Goal: Navigation & Orientation: Find specific page/section

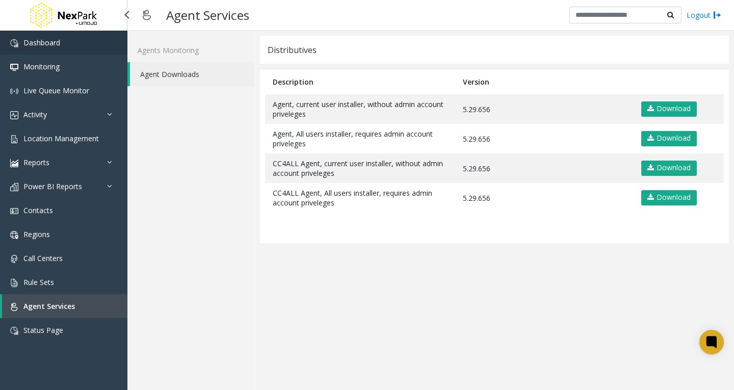
click at [80, 39] on link "Dashboard" at bounding box center [63, 43] width 127 height 24
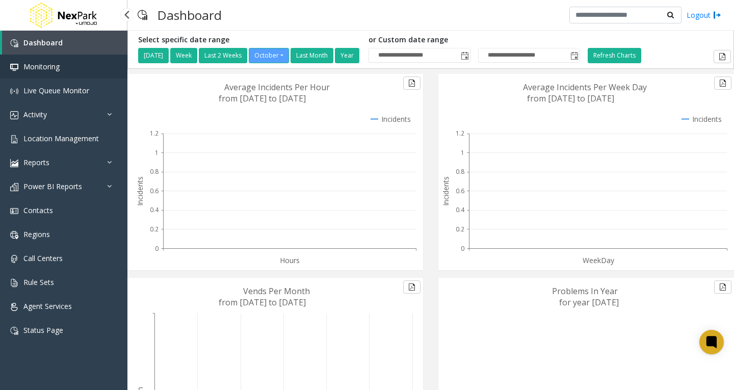
click at [75, 72] on link "Monitoring" at bounding box center [63, 67] width 127 height 24
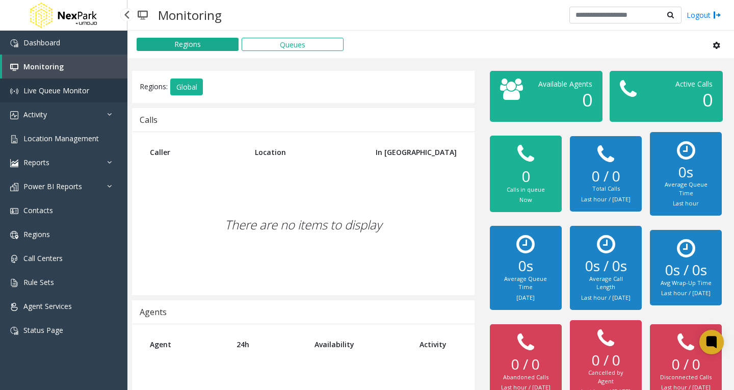
click at [91, 89] on link "Live Queue Monitor" at bounding box center [63, 91] width 127 height 24
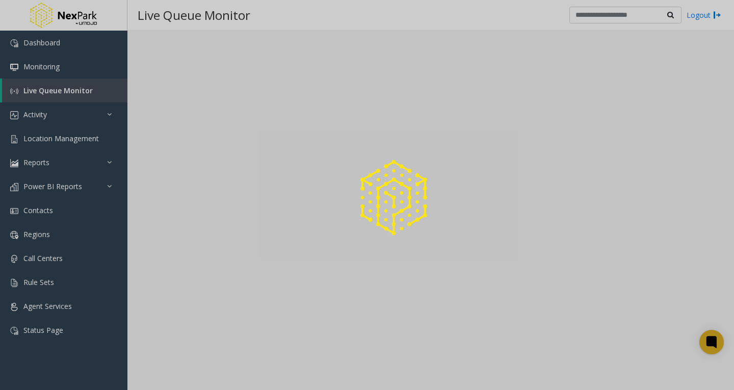
click at [81, 115] on div at bounding box center [367, 195] width 734 height 390
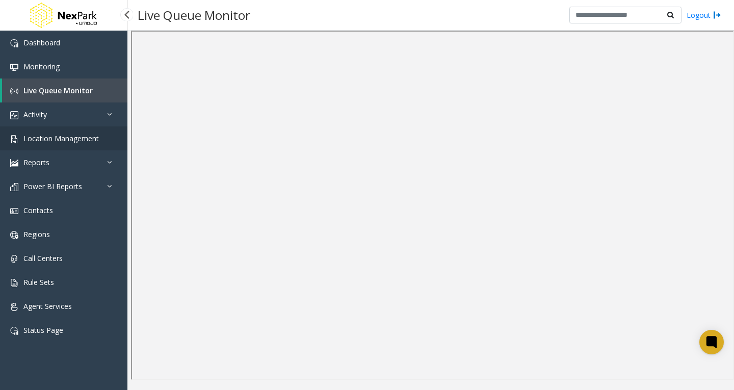
click at [64, 143] on link "Location Management" at bounding box center [63, 138] width 127 height 24
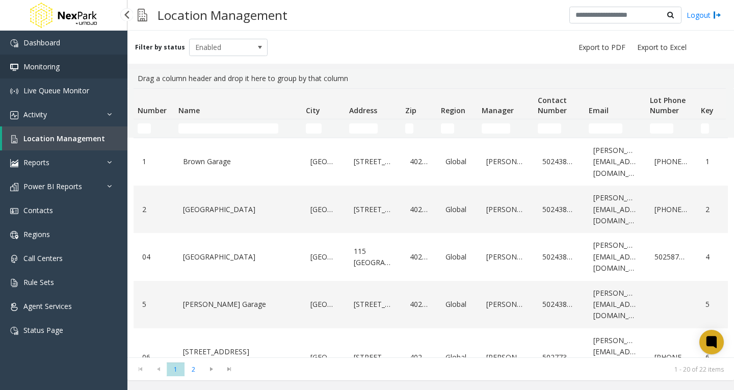
click at [69, 63] on link "Monitoring" at bounding box center [63, 67] width 127 height 24
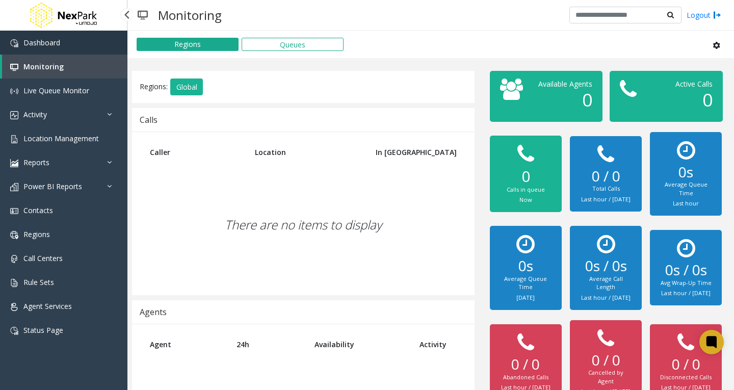
click at [71, 41] on link "Dashboard" at bounding box center [63, 43] width 127 height 24
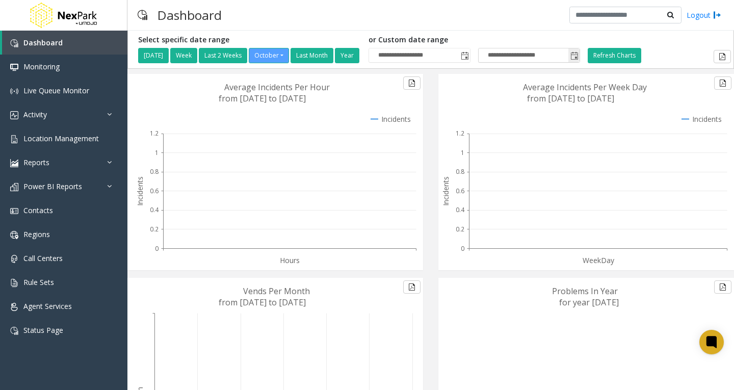
click at [531, 53] on input "**********" at bounding box center [529, 55] width 101 height 14
click at [65, 112] on link "Activity" at bounding box center [63, 115] width 127 height 24
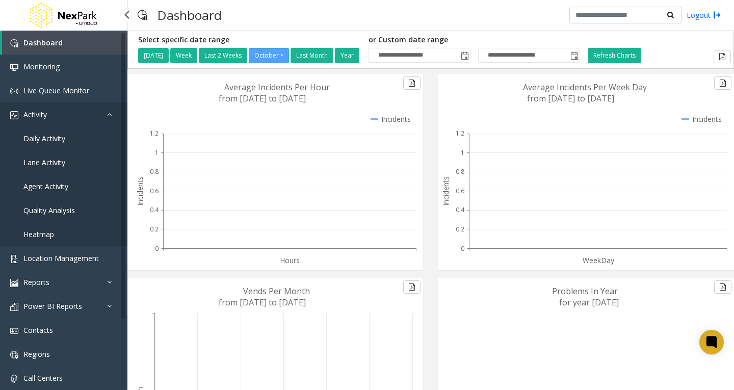
click at [78, 111] on link "Activity" at bounding box center [63, 115] width 127 height 24
